Goal: Find specific fact: Find specific fact

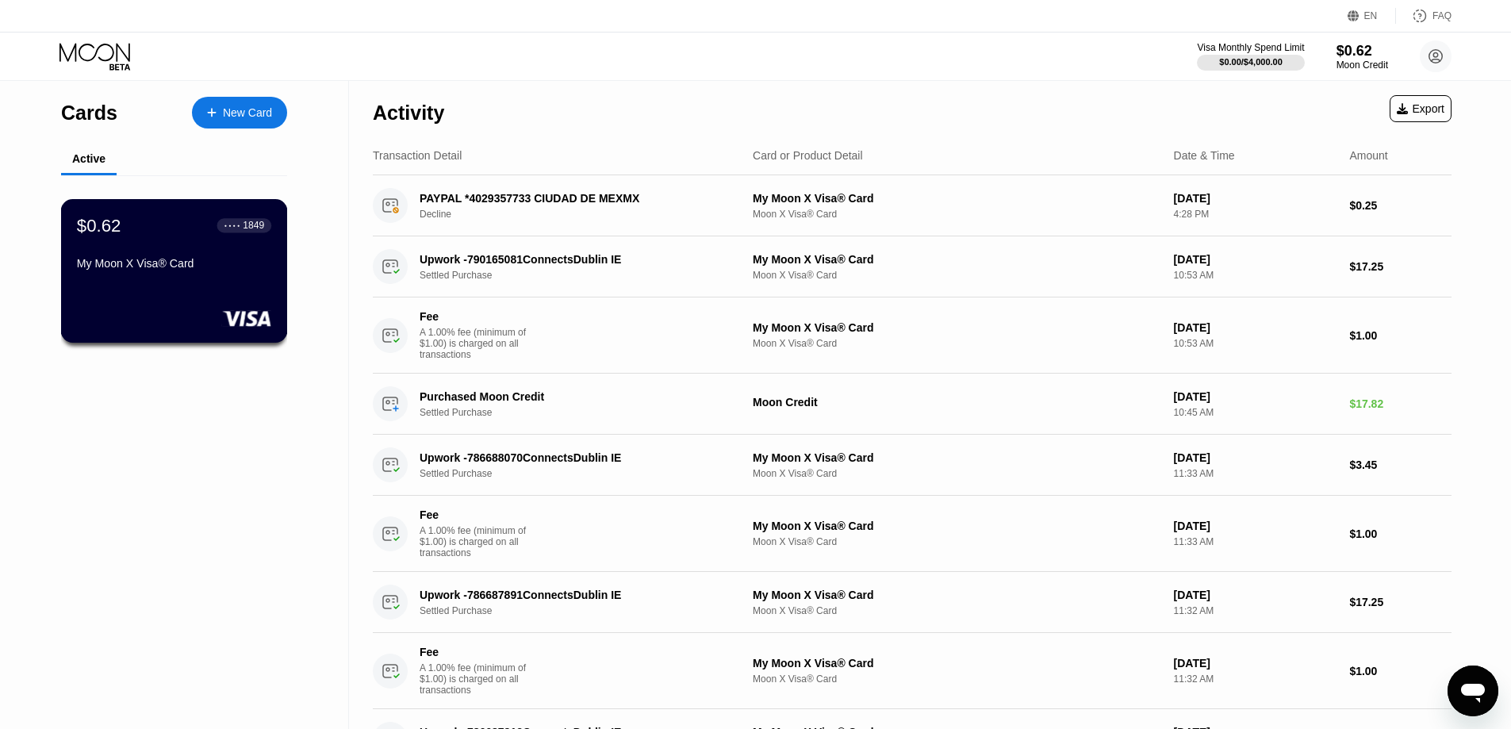
click at [190, 251] on div "$0.62 ● ● ● ● 1849 My Moon X Visa® Card" at bounding box center [174, 245] width 194 height 61
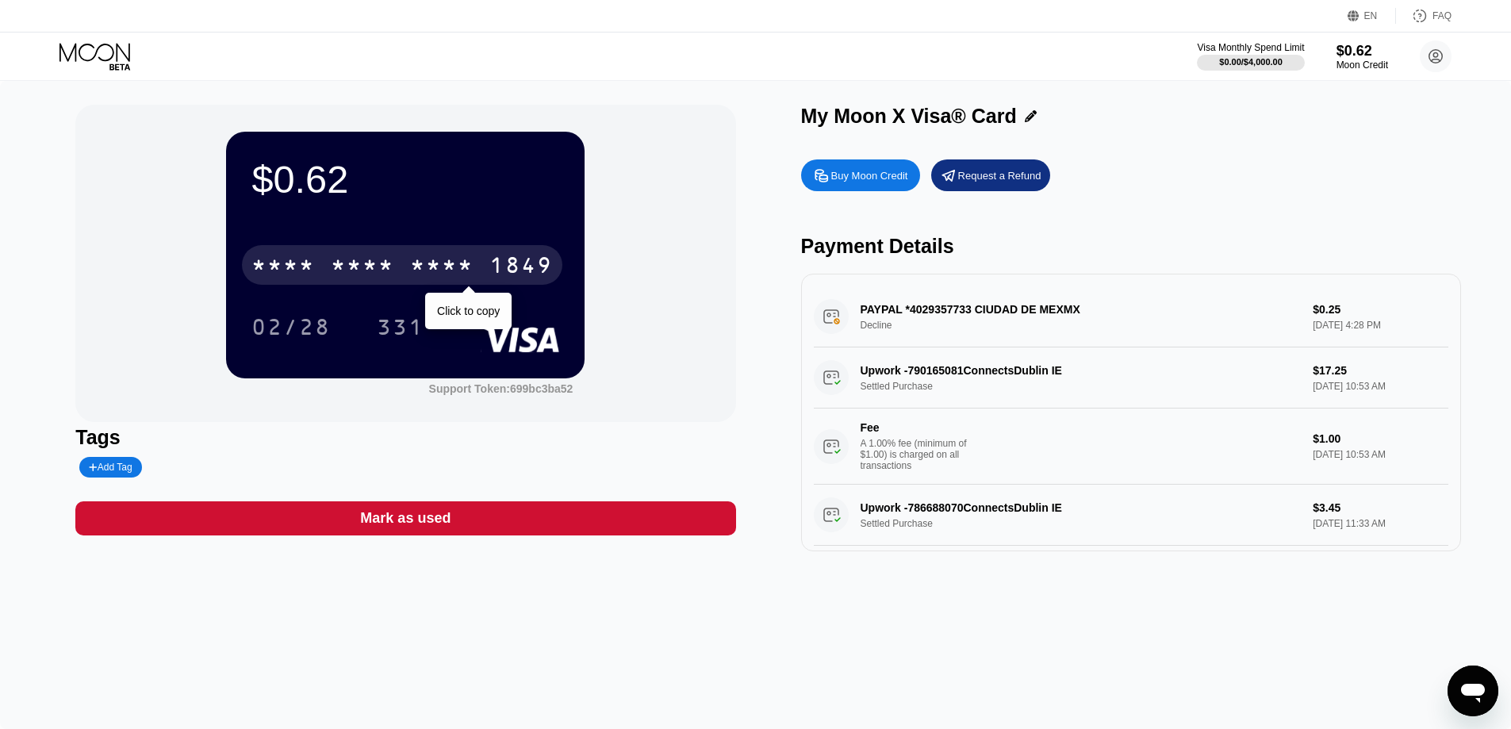
click at [503, 265] on div "1849" at bounding box center [520, 267] width 63 height 25
click at [508, 276] on div "1849" at bounding box center [520, 267] width 63 height 25
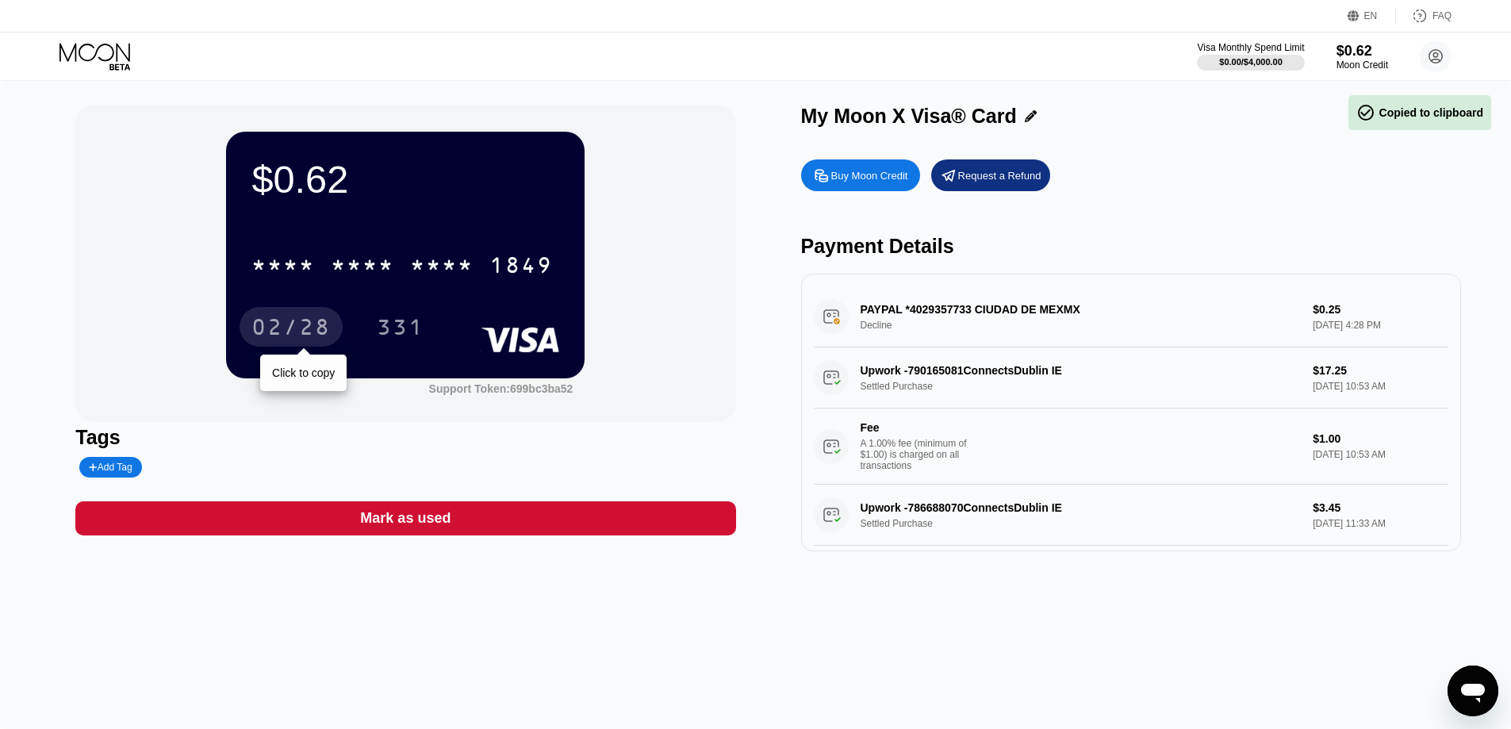
click at [305, 319] on div "02/28" at bounding box center [290, 328] width 79 height 25
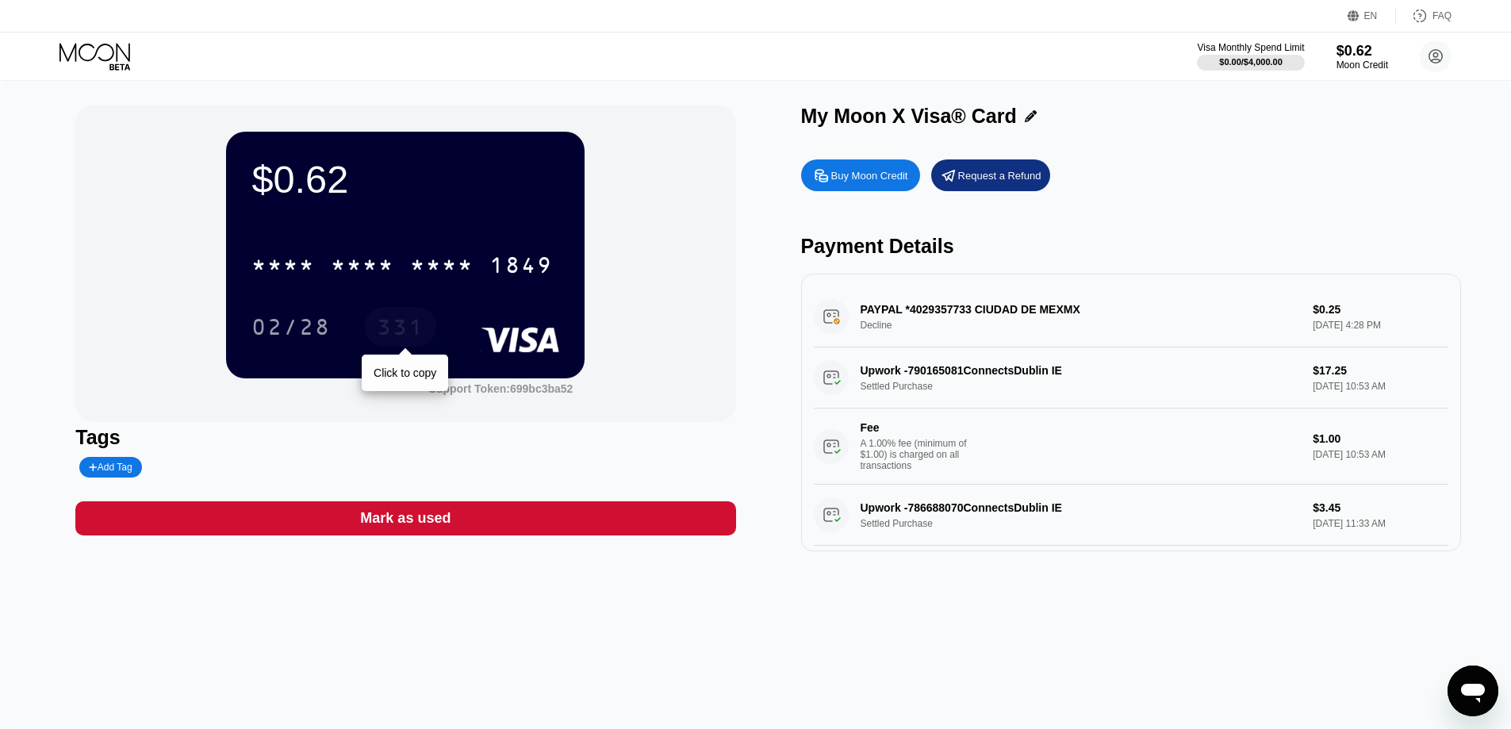
click at [392, 312] on div "331" at bounding box center [400, 327] width 71 height 40
